Goal: Information Seeking & Learning: Find specific fact

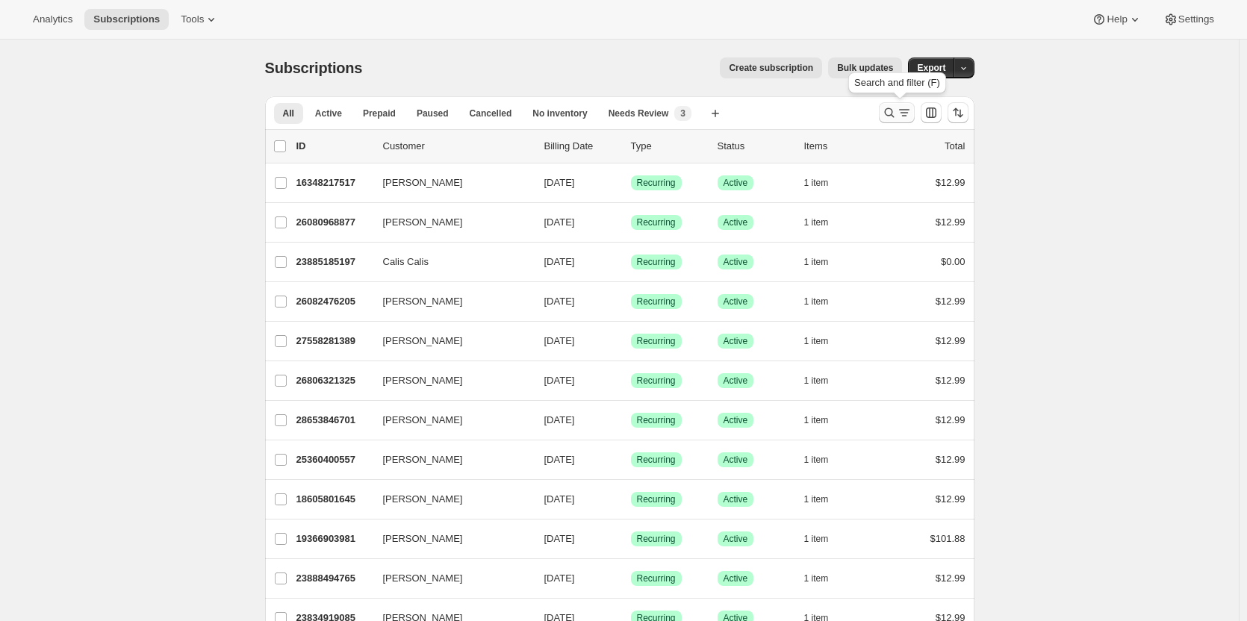
click at [887, 115] on icon "Search and filter results" at bounding box center [889, 112] width 15 height 15
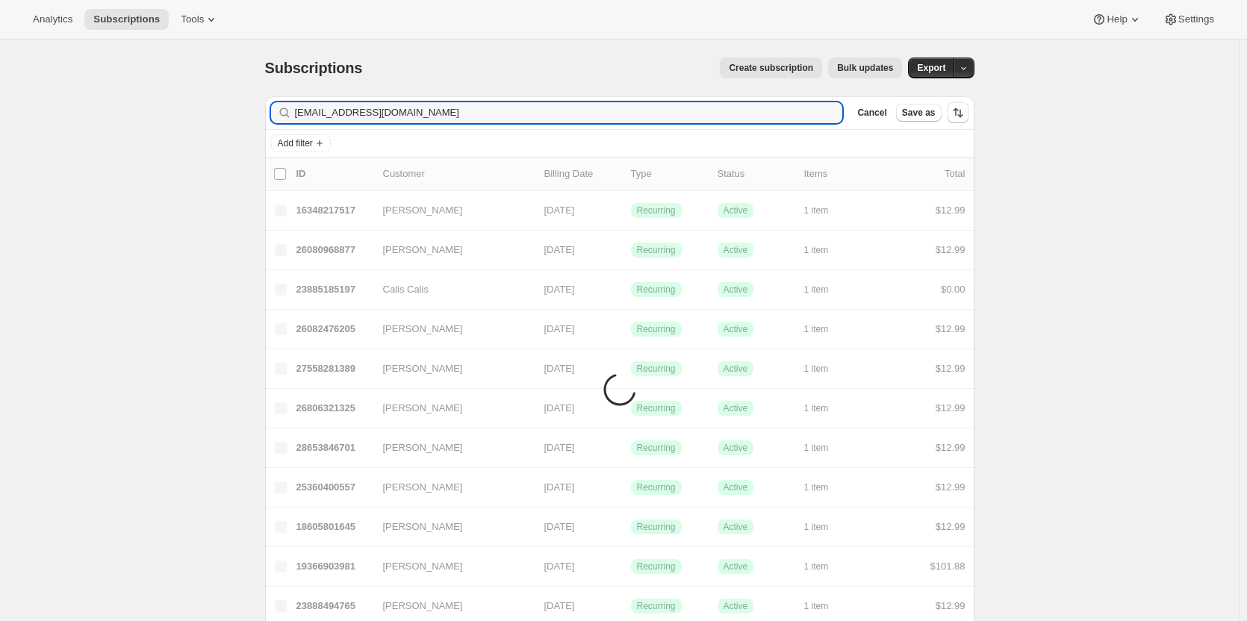
type input "[EMAIL_ADDRESS][DOMAIN_NAME]"
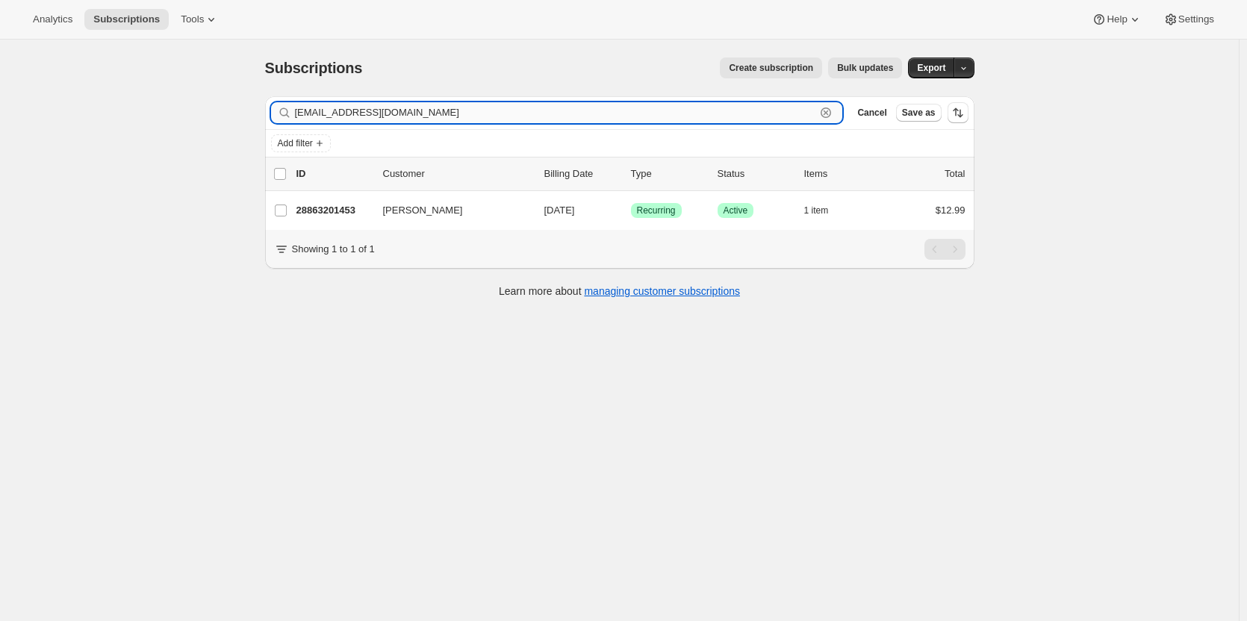
click at [421, 116] on input "[EMAIL_ADDRESS][DOMAIN_NAME]" at bounding box center [555, 112] width 521 height 21
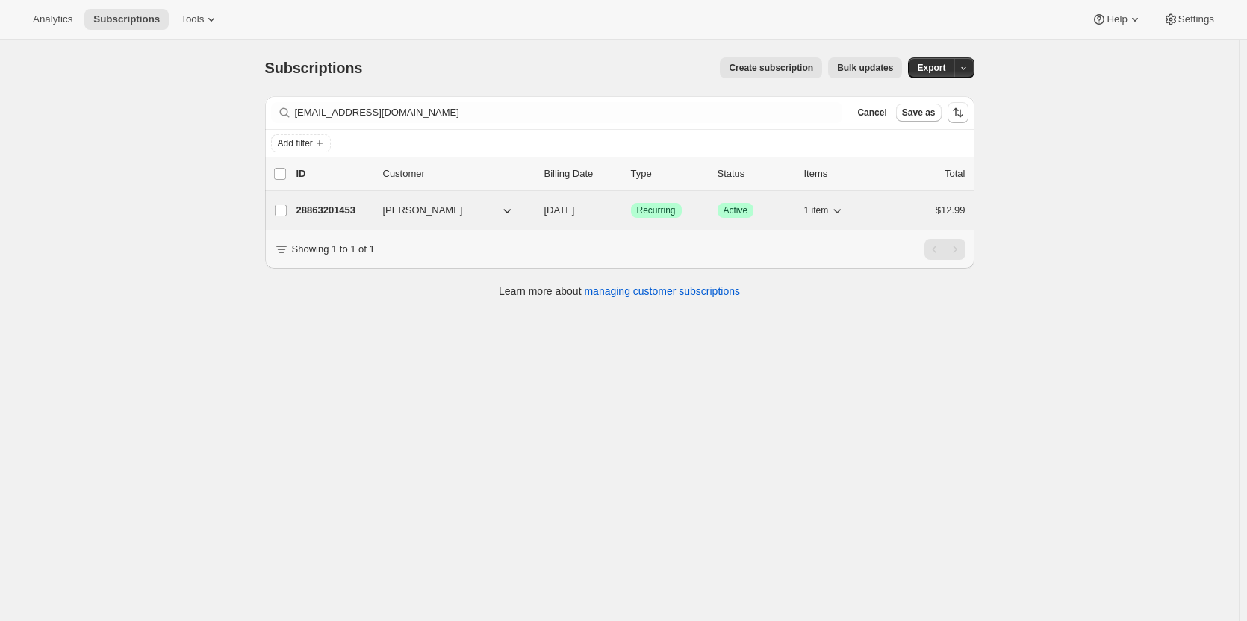
click at [322, 208] on p "28863201453" at bounding box center [334, 210] width 75 height 15
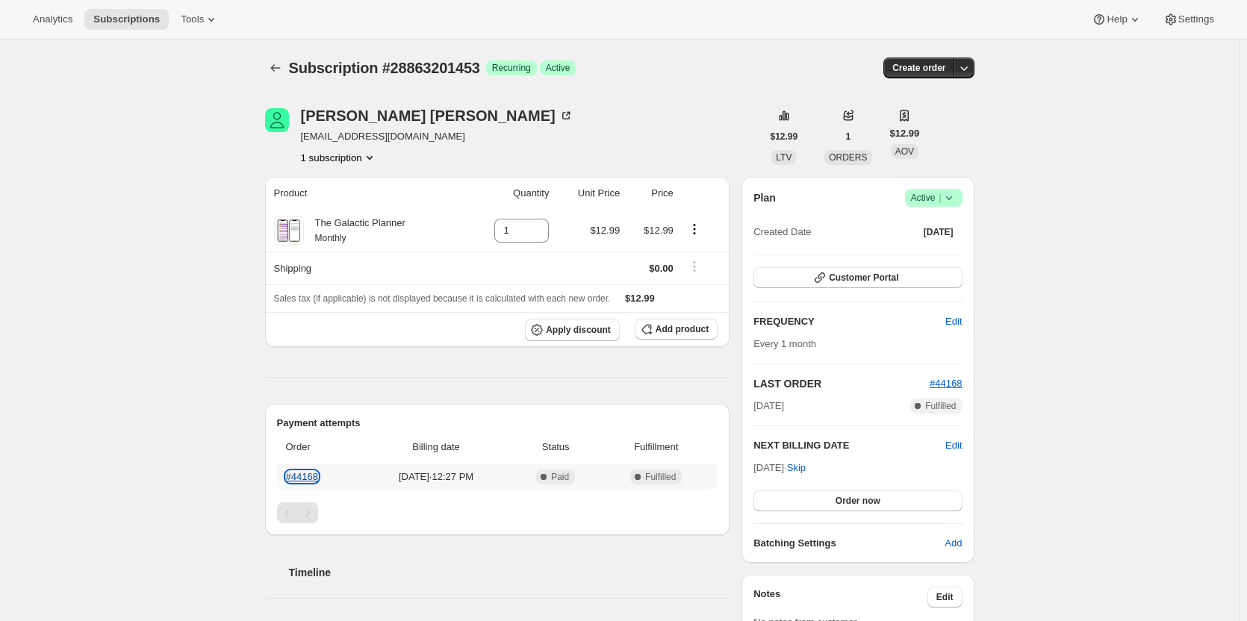
click at [306, 373] on link "#44168" at bounding box center [302, 476] width 32 height 11
drag, startPoint x: 301, startPoint y: 119, endPoint x: 418, endPoint y: 123, distance: 116.6
click at [418, 123] on div "[PERSON_NAME] [EMAIL_ADDRESS][DOMAIN_NAME] 1 subscription" at bounding box center [513, 136] width 497 height 57
copy div "[PERSON_NAME]"
